Goal: Information Seeking & Learning: Learn about a topic

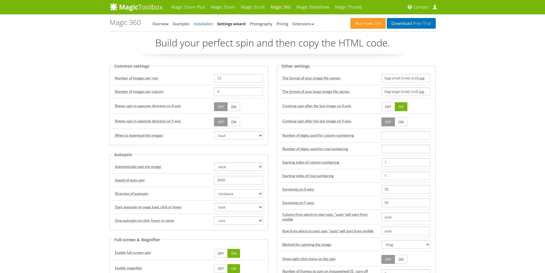
click at [204, 23] on link "Installation" at bounding box center [203, 23] width 19 height 5
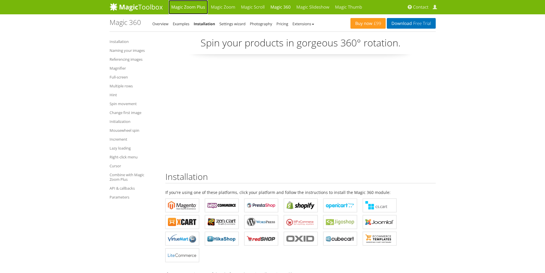
click at [192, 6] on link "Magic Zoom Plus" at bounding box center [188, 7] width 39 height 14
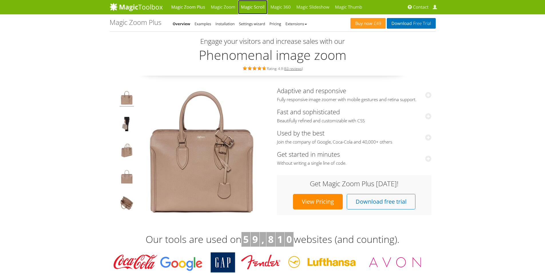
click at [247, 7] on link "Magic Scroll" at bounding box center [252, 7] width 29 height 14
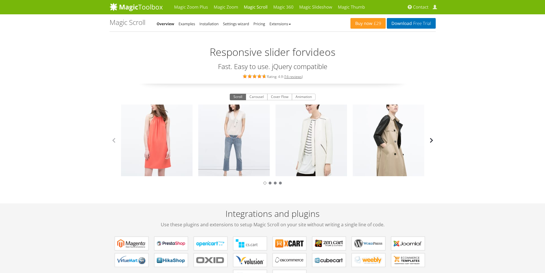
click at [432, 142] on button "button" at bounding box center [431, 140] width 9 height 9
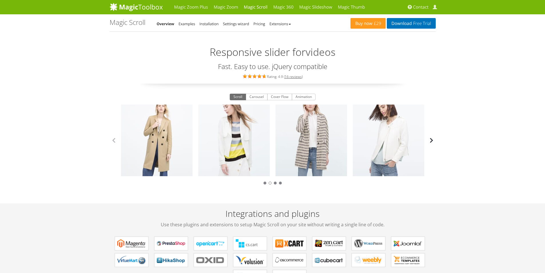
click at [432, 142] on button "button" at bounding box center [431, 140] width 9 height 9
